Goal: Find specific page/section: Find specific page/section

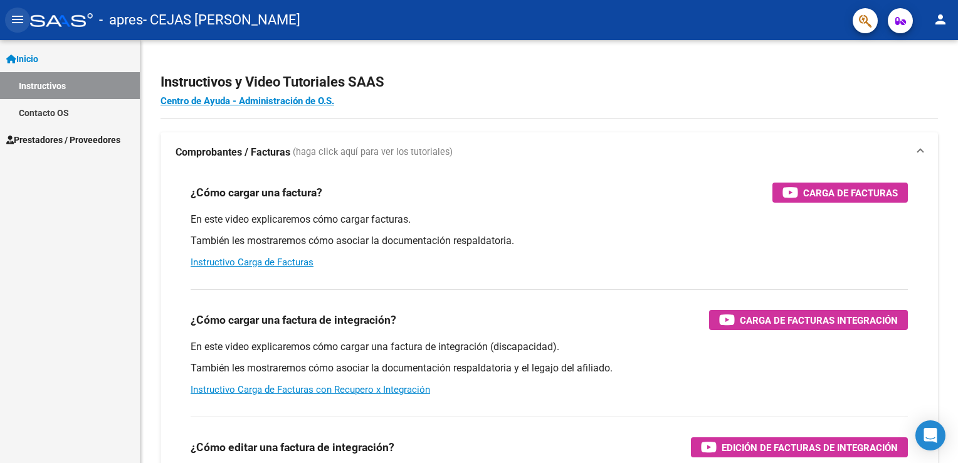
click at [16, 16] on mat-icon "menu" at bounding box center [17, 19] width 15 height 15
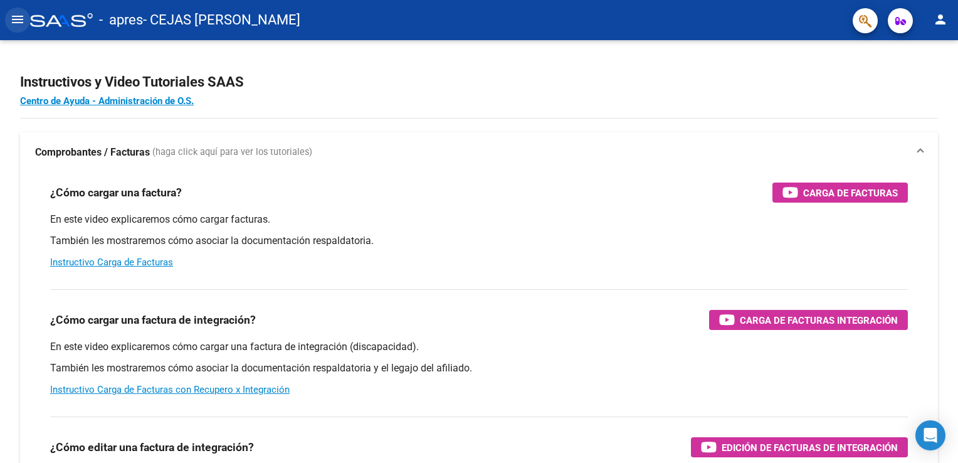
click at [16, 16] on mat-icon "menu" at bounding box center [17, 19] width 15 height 15
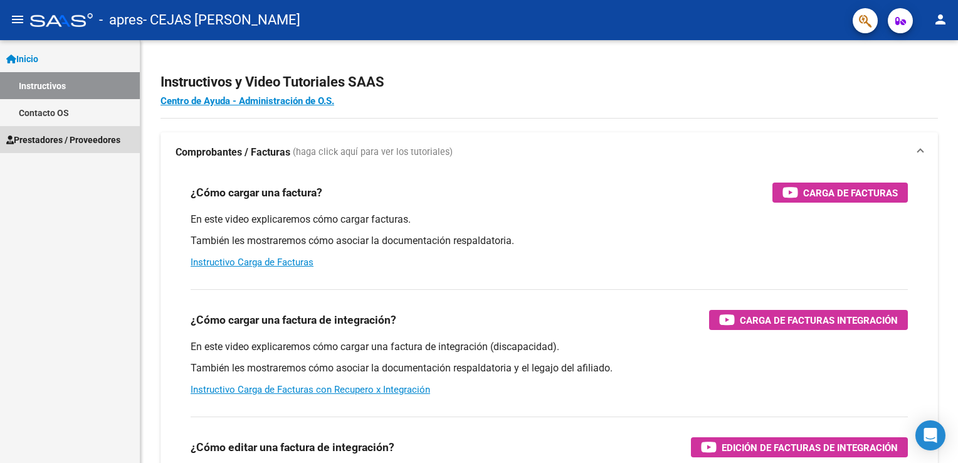
click at [60, 145] on span "Prestadores / Proveedores" at bounding box center [63, 140] width 114 height 14
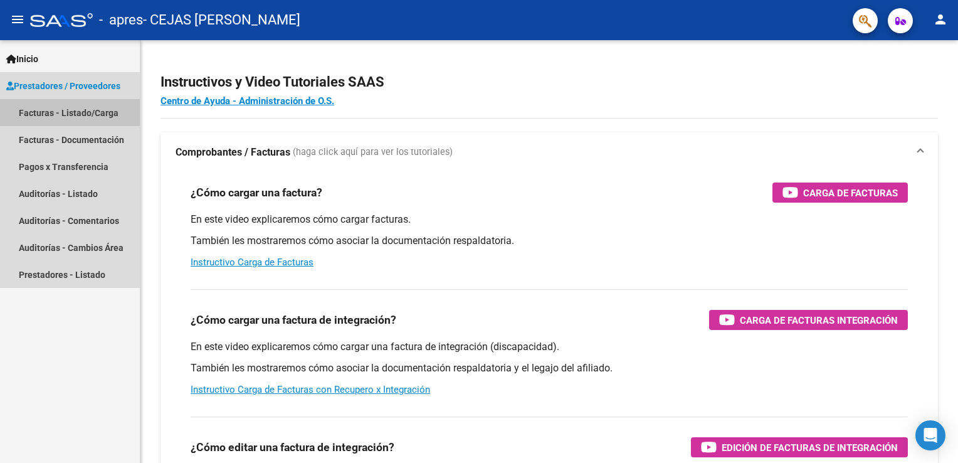
click at [84, 109] on link "Facturas - Listado/Carga" at bounding box center [70, 112] width 140 height 27
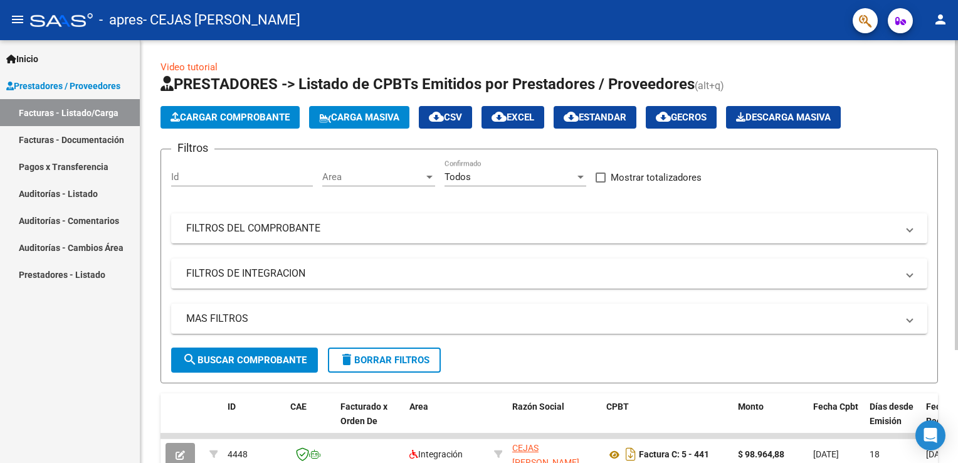
click at [150, 258] on div "Video tutorial PRESTADORES -> Listado de CPBTs Emitidos por Prestadores / Prove…" at bounding box center [548, 324] width 817 height 568
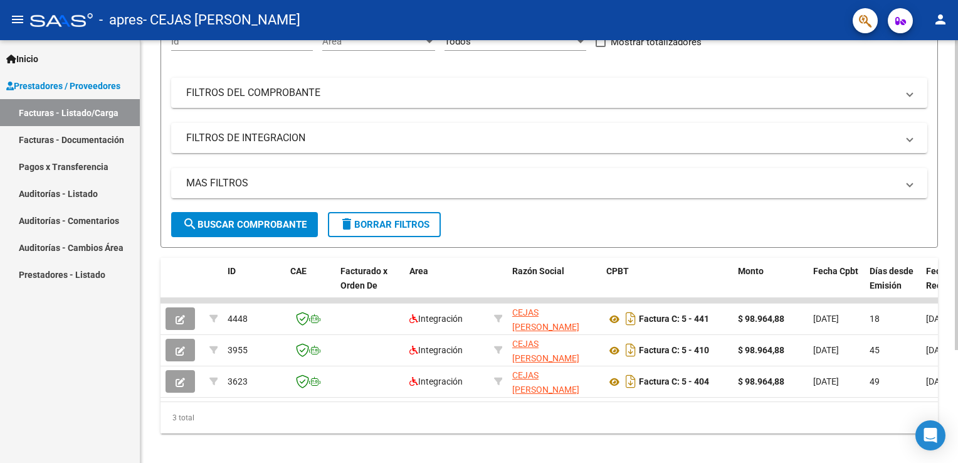
scroll to position [150, 0]
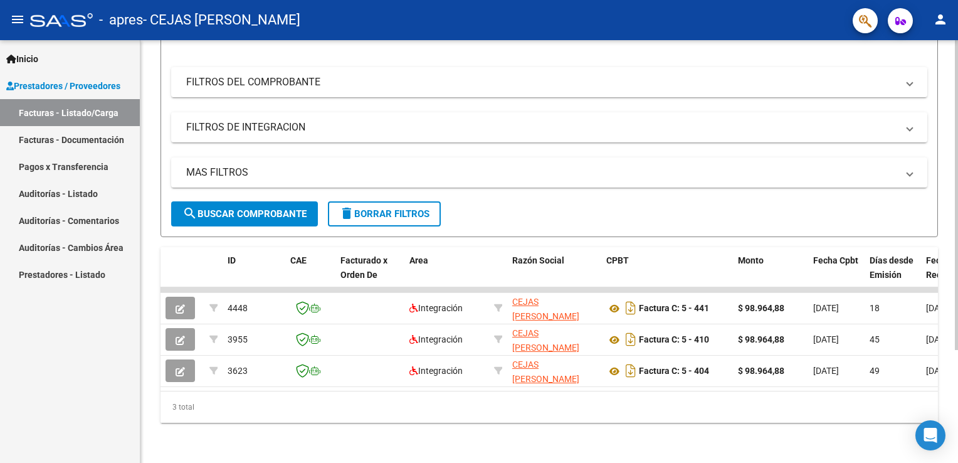
click at [466, 197] on form "Filtros Id Area Area Todos Confirmado Mostrar totalizadores FILTROS DEL COMPROB…" at bounding box center [548, 120] width 777 height 234
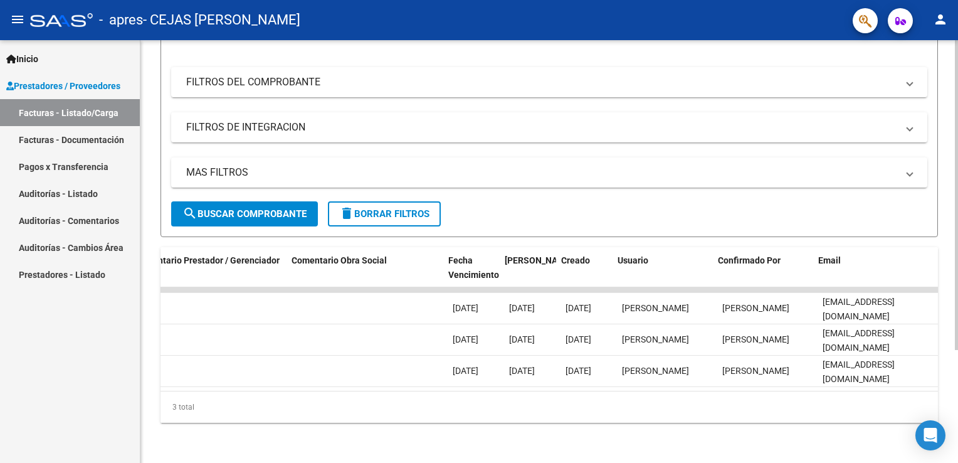
scroll to position [0, 1865]
click at [380, 405] on div "3 total" at bounding box center [548, 406] width 777 height 31
